Goal: Information Seeking & Learning: Find specific fact

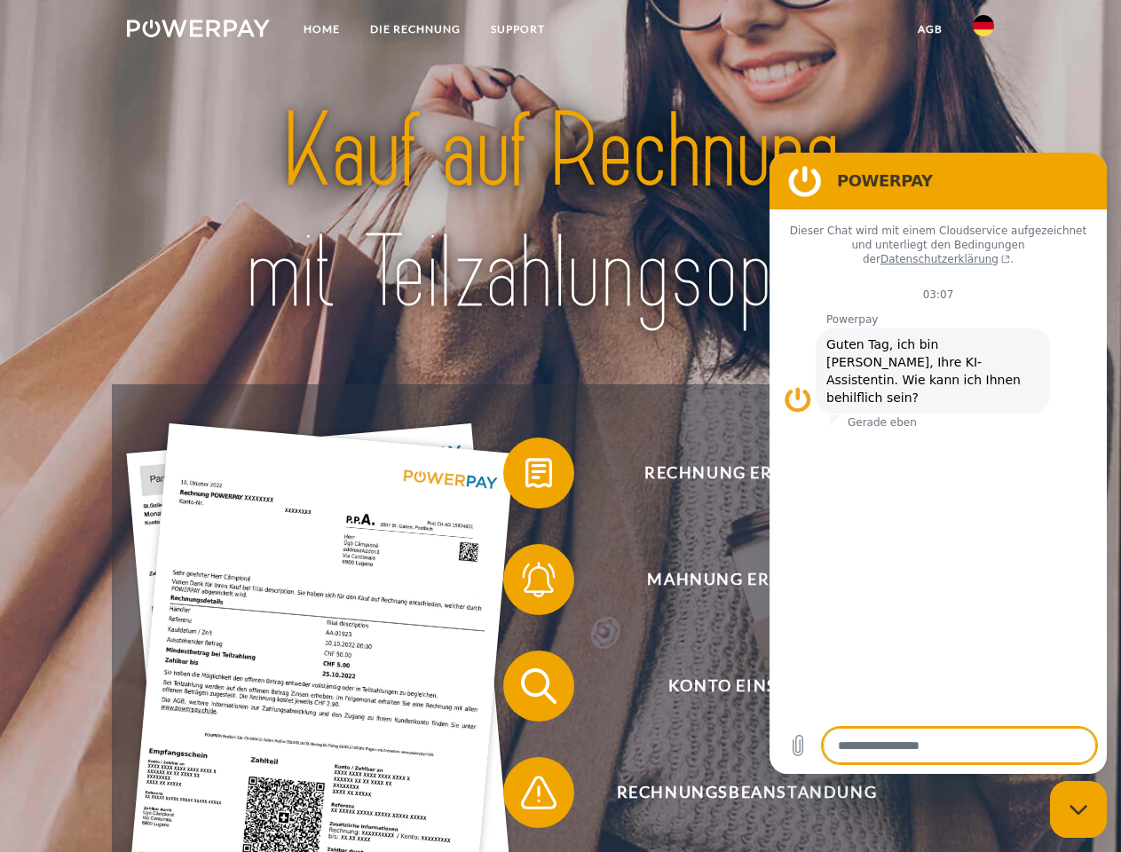
click at [198, 31] on img at bounding box center [198, 29] width 143 height 18
click at [983, 31] on img at bounding box center [982, 25] width 21 height 21
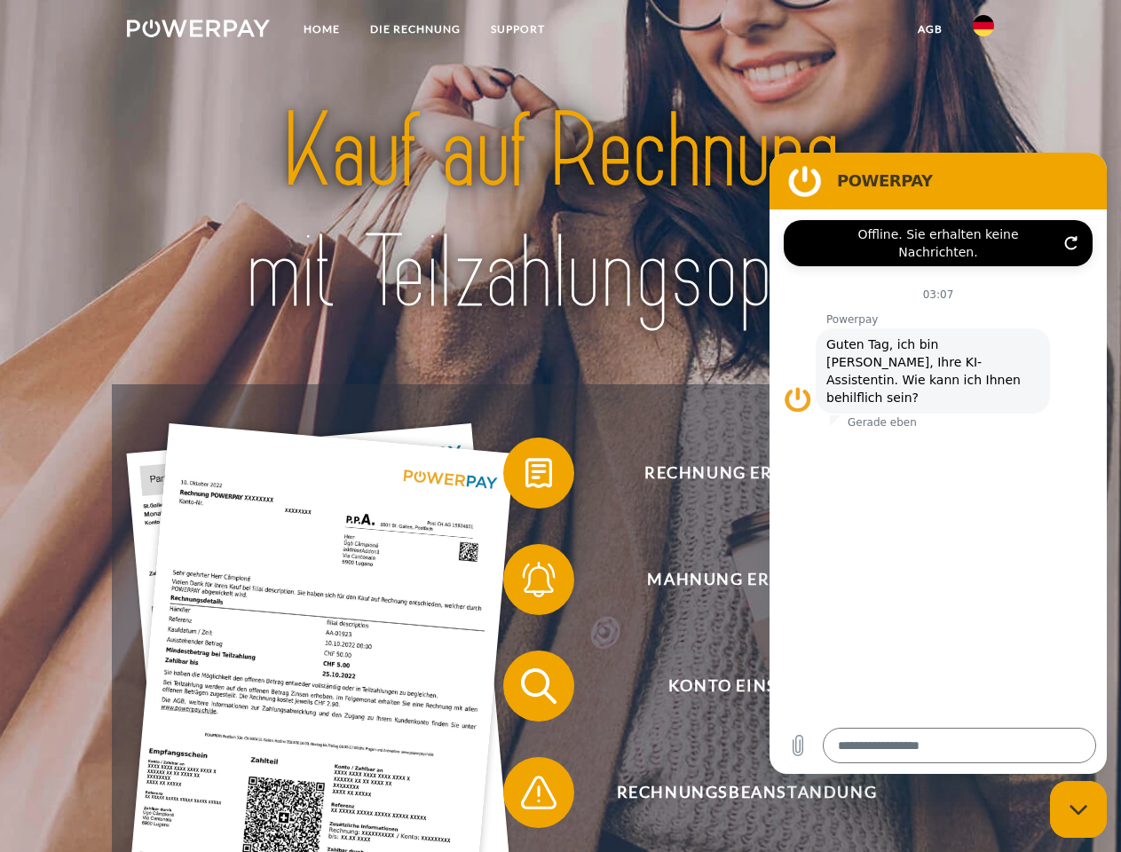
click at [929, 29] on link "agb" at bounding box center [929, 29] width 55 height 32
click at [525, 476] on span at bounding box center [512, 473] width 89 height 89
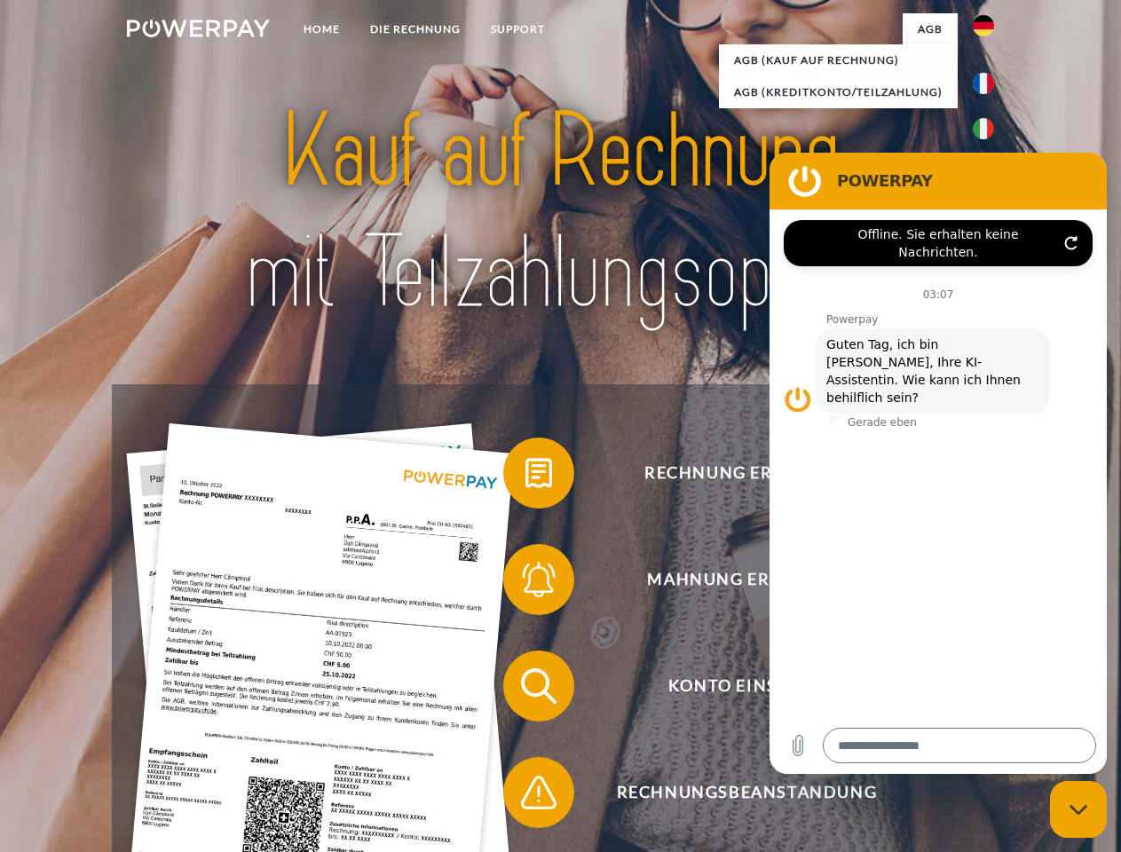
click at [525, 583] on span at bounding box center [512, 579] width 89 height 89
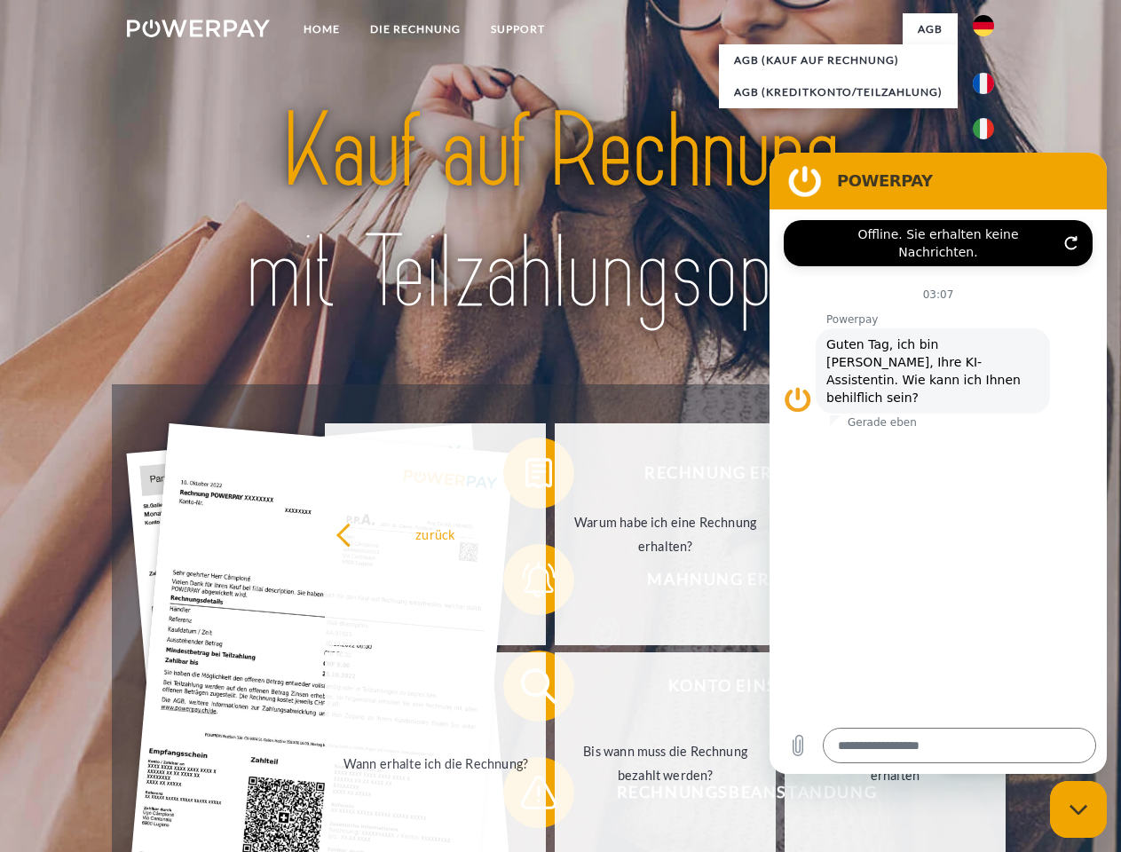
click at [555, 689] on link "Bis wann muss die Rechnung bezahlt werden?" at bounding box center [665, 763] width 221 height 222
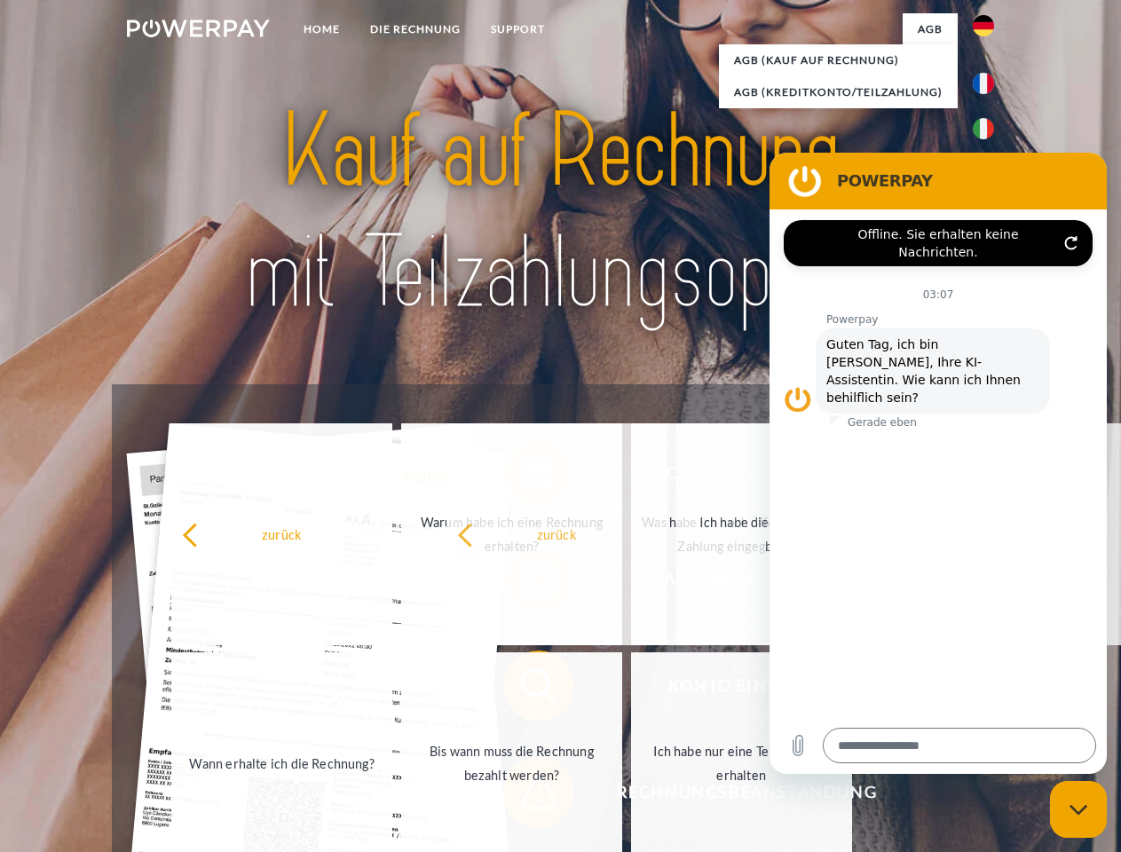
click at [525, 796] on span at bounding box center [512, 792] width 89 height 89
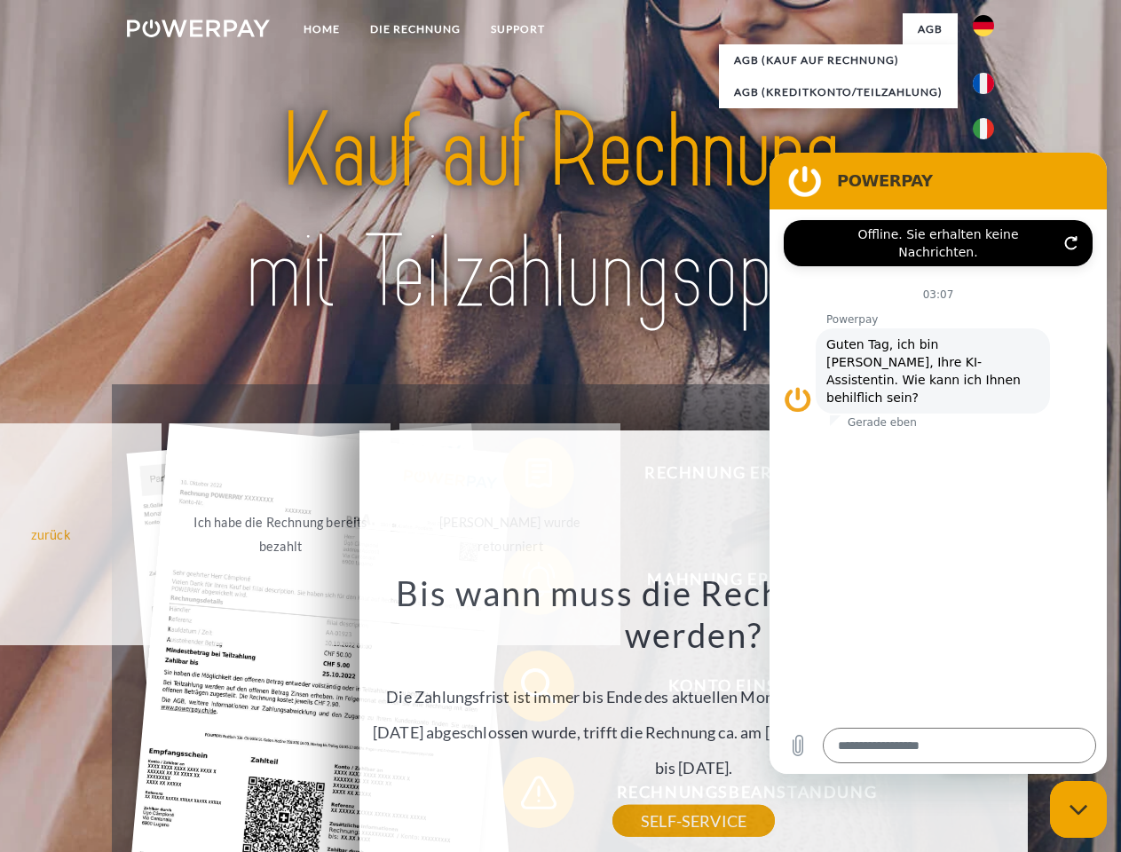
click at [1078, 809] on icon "Messaging-Fenster schließen" at bounding box center [1078, 810] width 19 height 12
type textarea "*"
